Goal: Navigation & Orientation: Find specific page/section

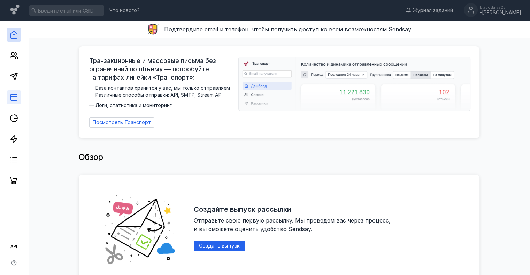
click at [11, 92] on link at bounding box center [14, 98] width 14 height 14
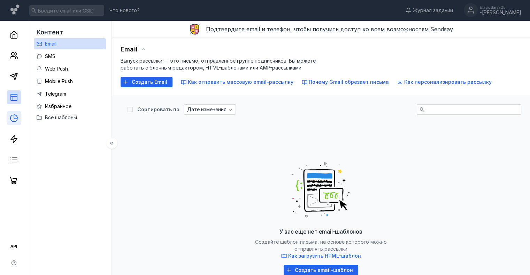
click at [9, 114] on link at bounding box center [14, 118] width 14 height 14
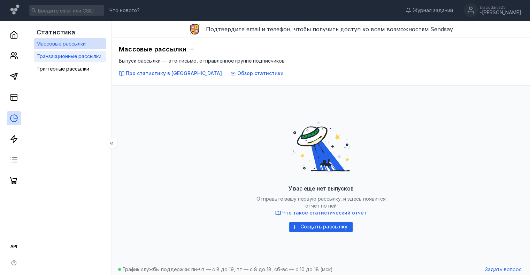
click at [81, 53] on div "Транзакционные рассылки" at bounding box center [69, 56] width 65 height 8
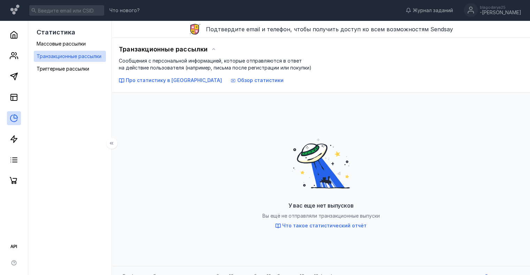
click at [21, 77] on div at bounding box center [14, 104] width 28 height 167
click at [17, 77] on icon at bounding box center [14, 76] width 8 height 8
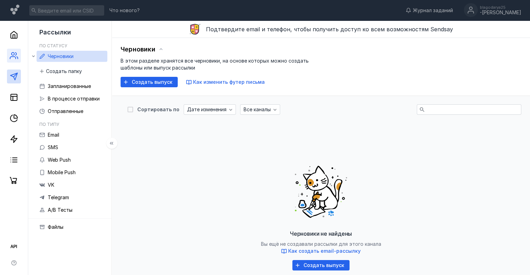
click at [19, 55] on link at bounding box center [14, 56] width 14 height 14
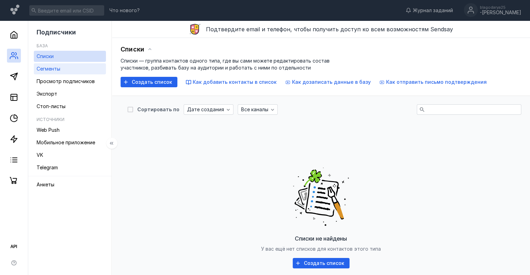
click at [52, 67] on span "Сегменты" at bounding box center [49, 69] width 24 height 6
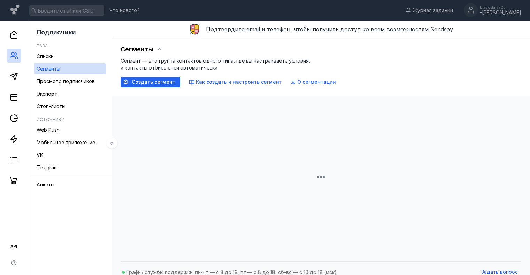
click at [60, 87] on ul "Списки Сегменты Просмотр подписчиков Экспорт Стоп-листы" at bounding box center [70, 81] width 72 height 61
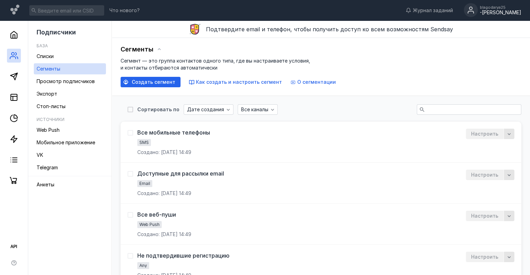
click at [477, 9] on circle at bounding box center [471, 10] width 14 height 14
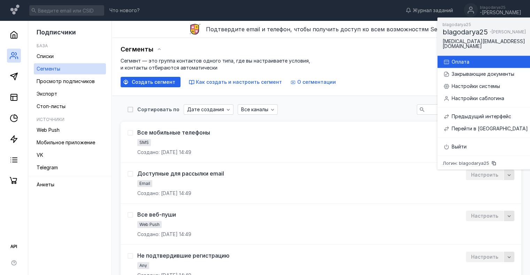
click at [497, 59] on div "Оплата" at bounding box center [502, 62] width 102 height 7
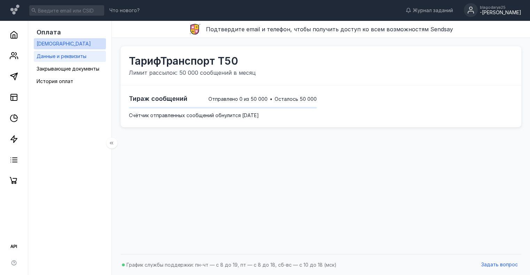
click at [79, 57] on span "Данные и реквизиты" at bounding box center [62, 56] width 50 height 6
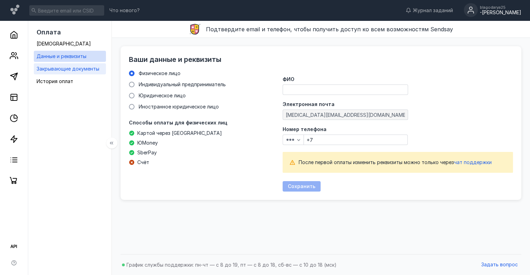
click at [79, 66] on span "Закрывающие документы" at bounding box center [68, 69] width 63 height 6
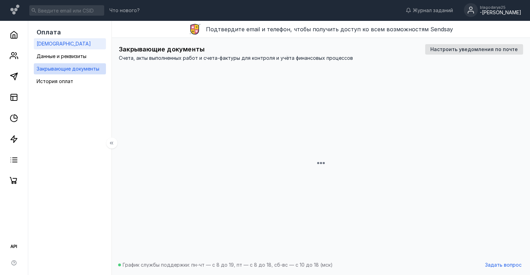
click at [74, 44] on link "[DEMOGRAPHIC_DATA]" at bounding box center [70, 43] width 72 height 11
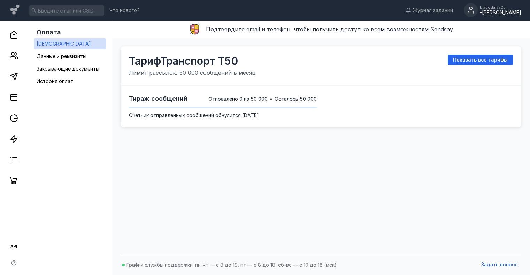
click at [503, 10] on div "-[PERSON_NAME]" at bounding box center [500, 13] width 41 height 6
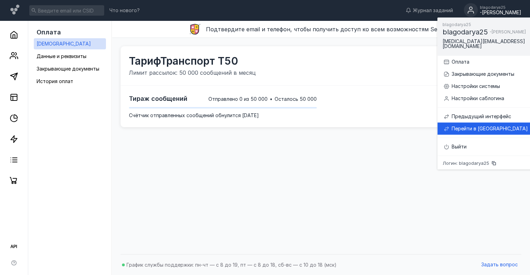
click at [482, 125] on div "Перейти в [GEOGRAPHIC_DATA]" at bounding box center [502, 128] width 102 height 7
